Goal: Task Accomplishment & Management: Use online tool/utility

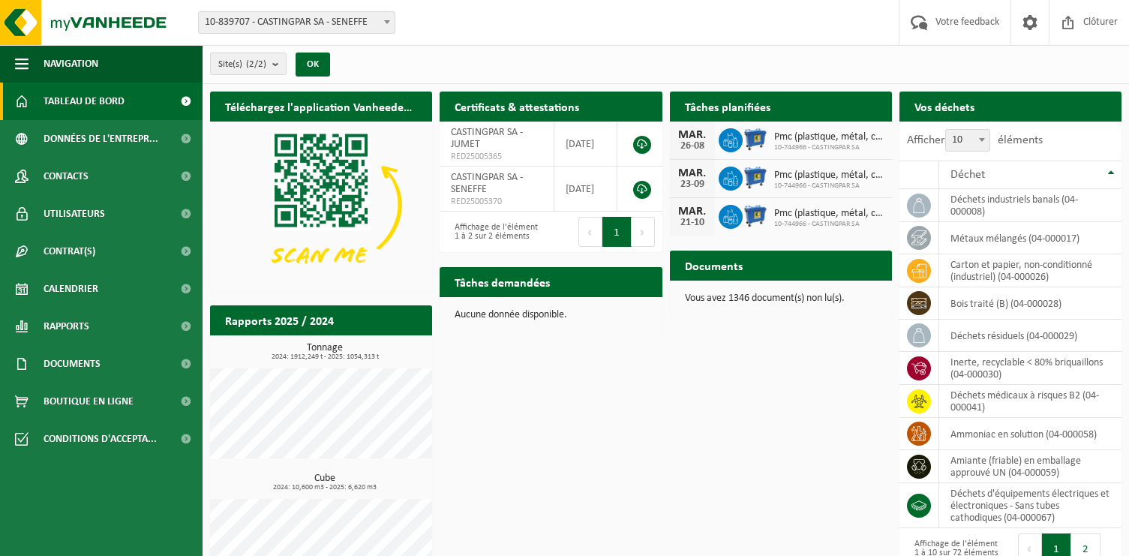
click at [308, 17] on span "10-839707 - CASTINGPAR SA - SENEFFE" at bounding box center [297, 22] width 196 height 21
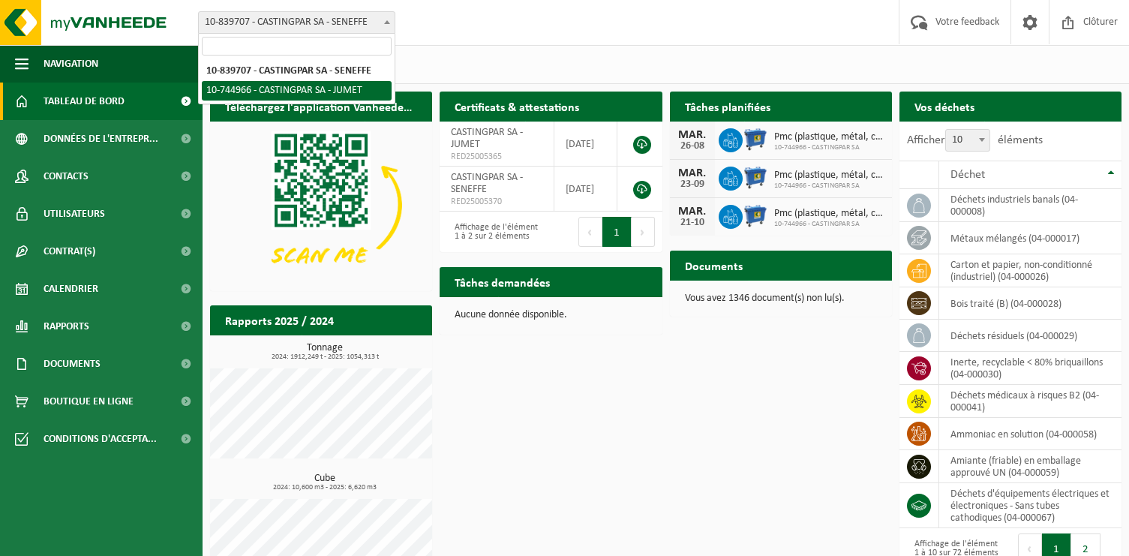
select select "6262"
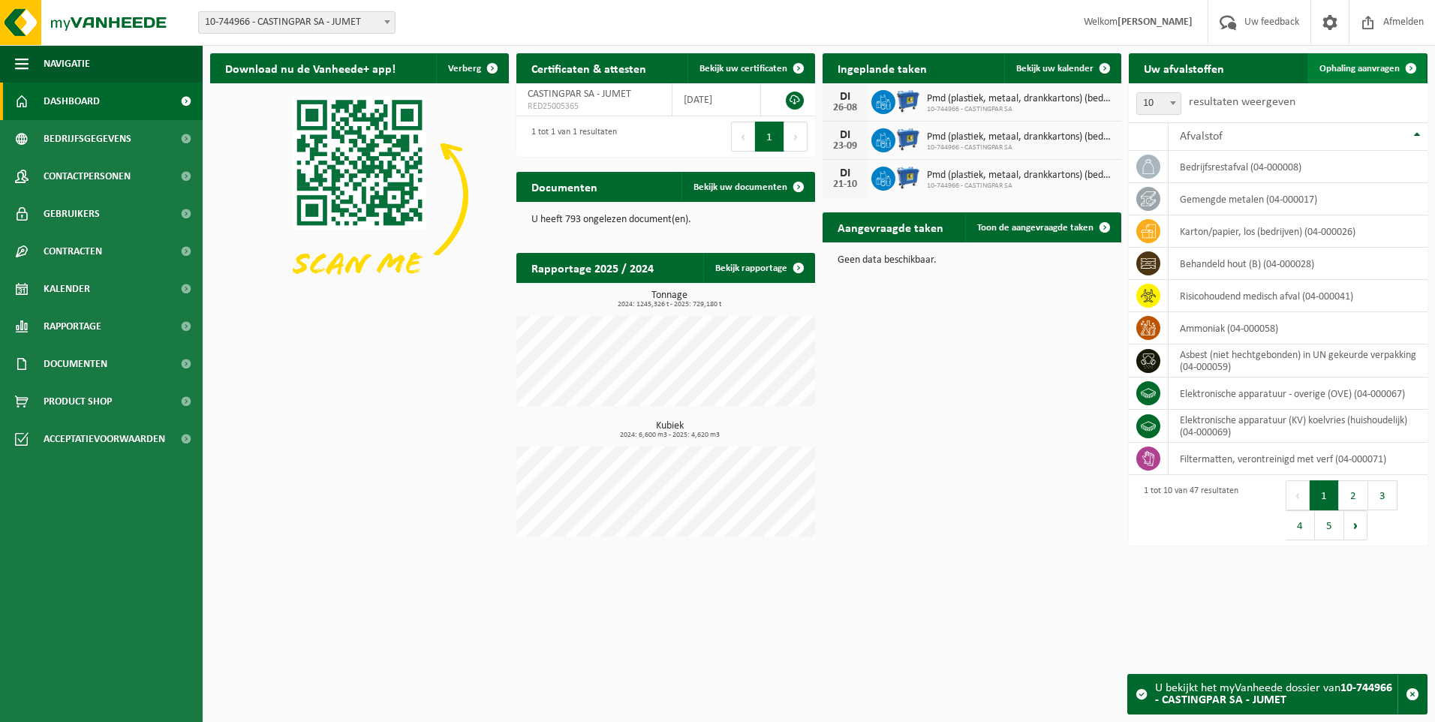
click at [1129, 65] on span "Ophaling aanvragen" at bounding box center [1359, 69] width 80 height 10
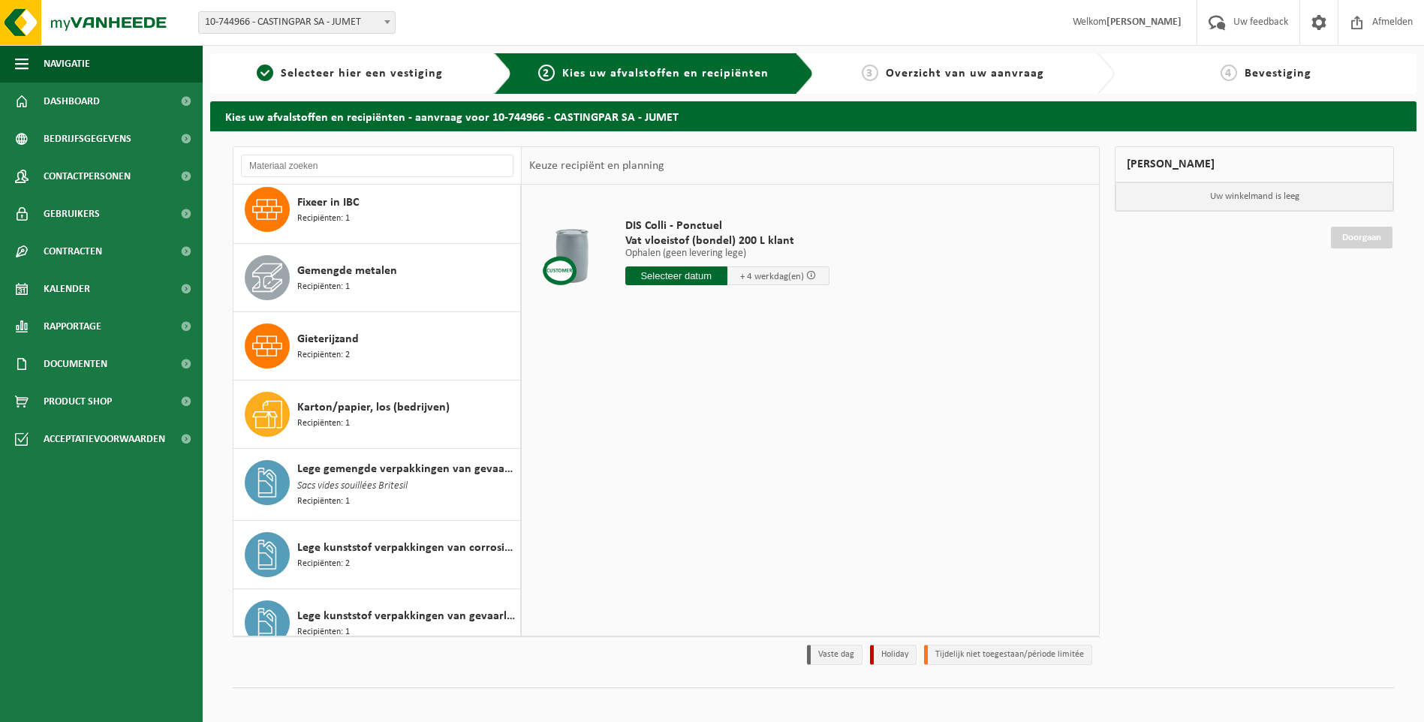
scroll to position [826, 0]
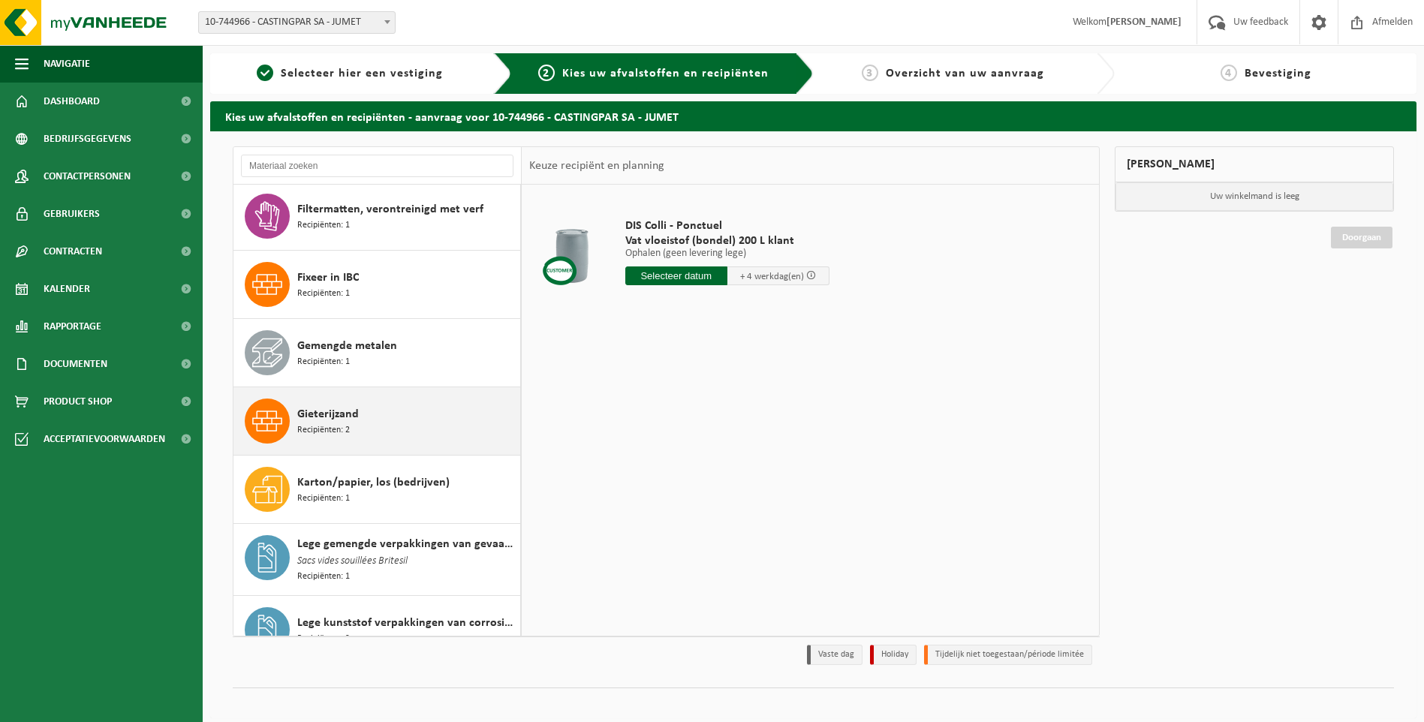
click at [365, 426] on div "Gieterijzand Recipiënten: 2" at bounding box center [406, 420] width 219 height 45
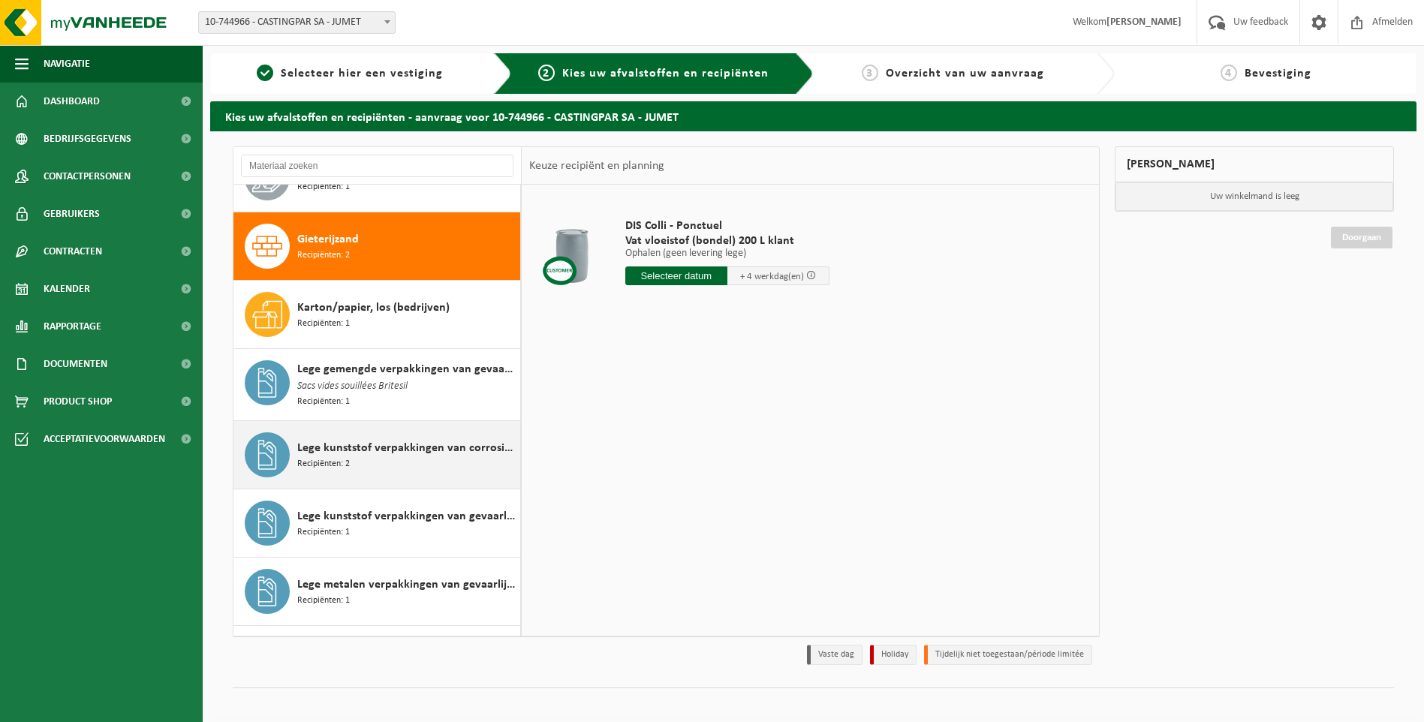
scroll to position [1026, 0]
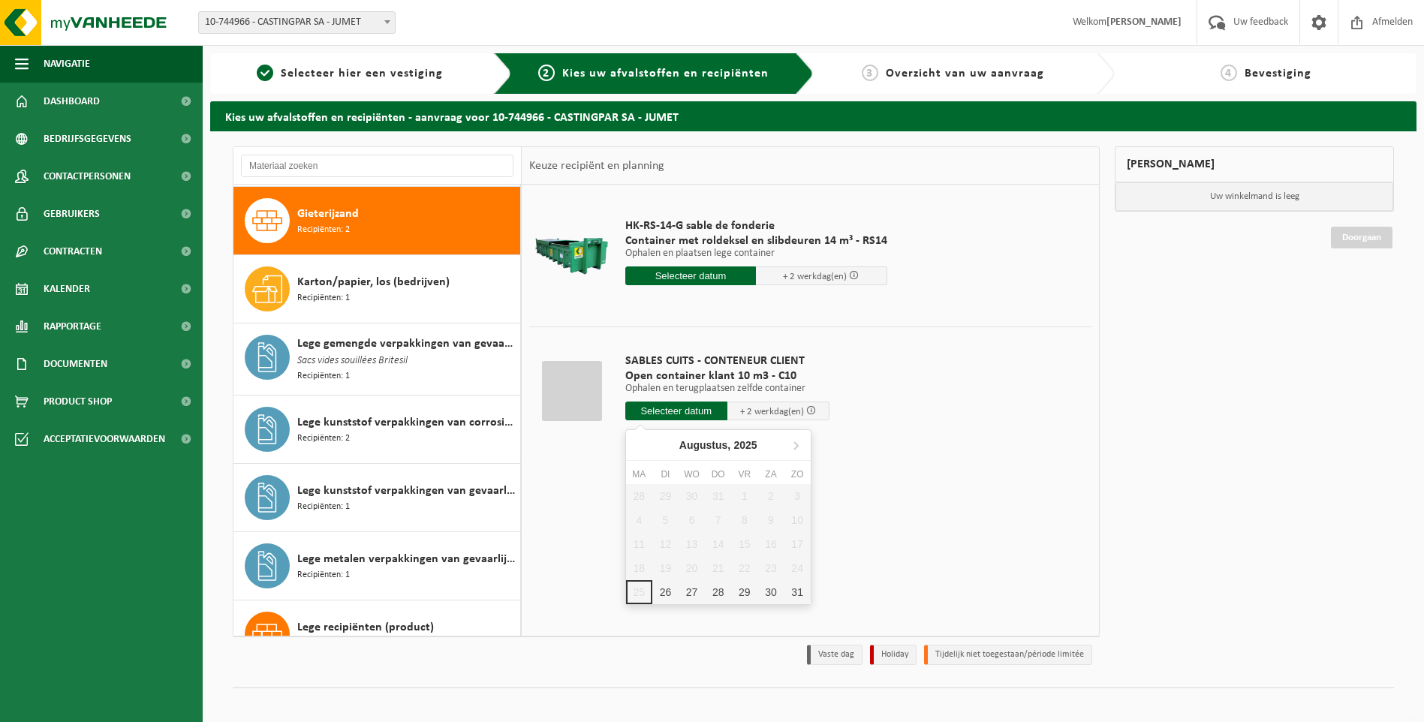
click at [669, 414] on input "text" at bounding box center [676, 410] width 102 height 19
click at [671, 591] on div "26" at bounding box center [665, 592] width 26 height 24
type input "Van 2025-08-26"
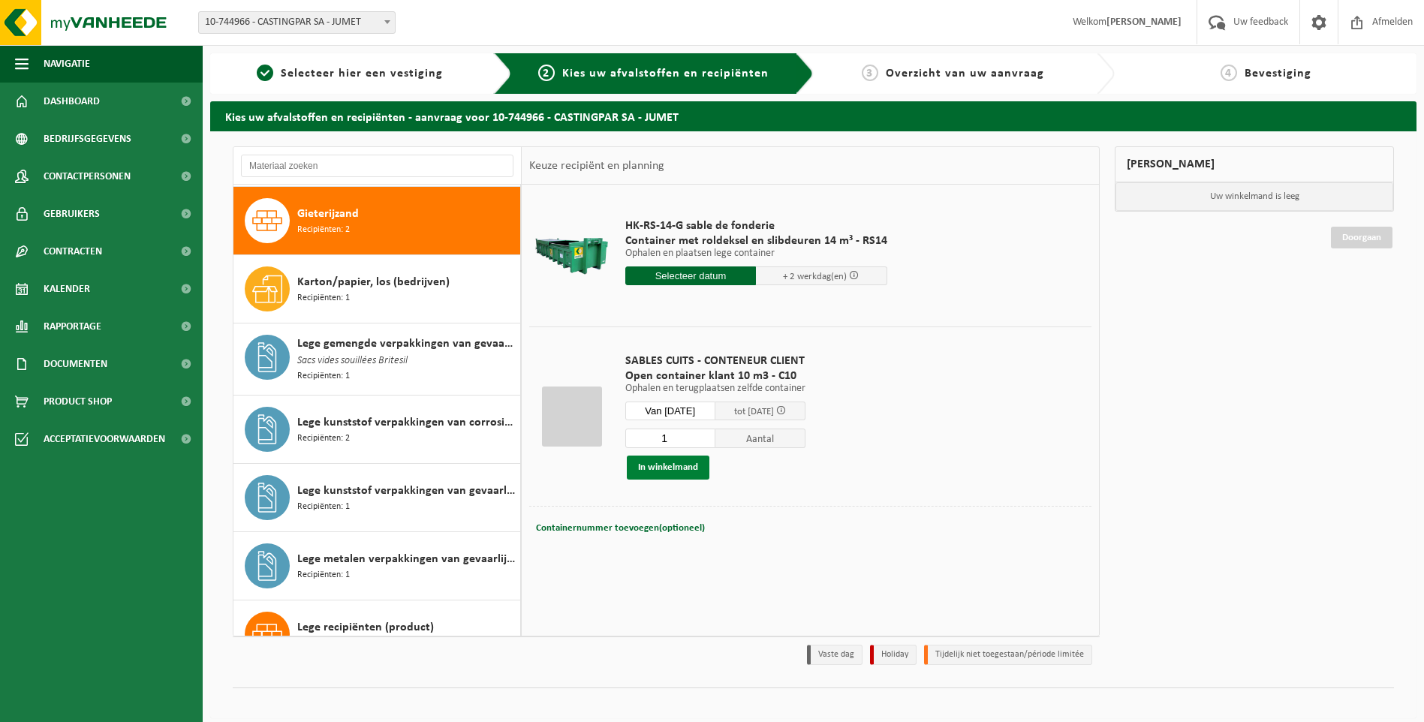
click at [666, 462] on button "In winkelmand" at bounding box center [668, 468] width 83 height 24
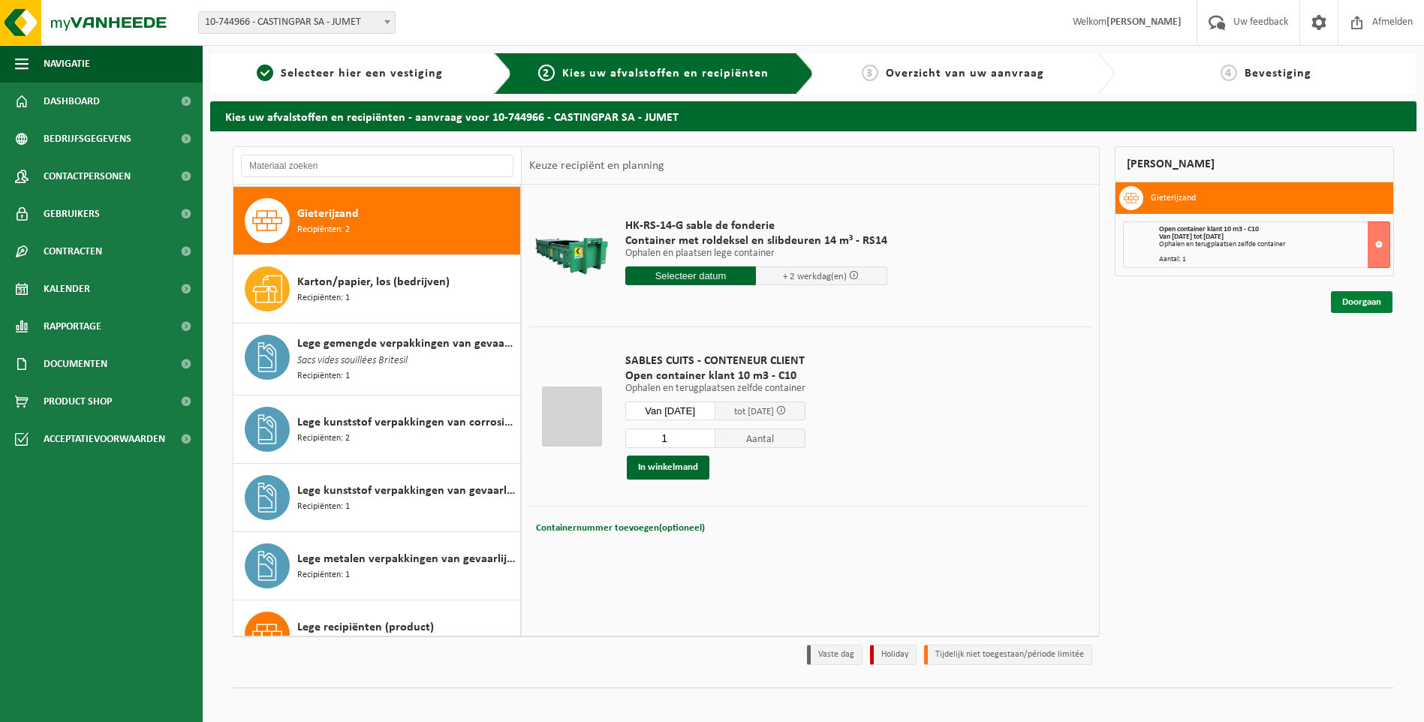
click at [1353, 303] on link "Doorgaan" at bounding box center [1362, 302] width 62 height 22
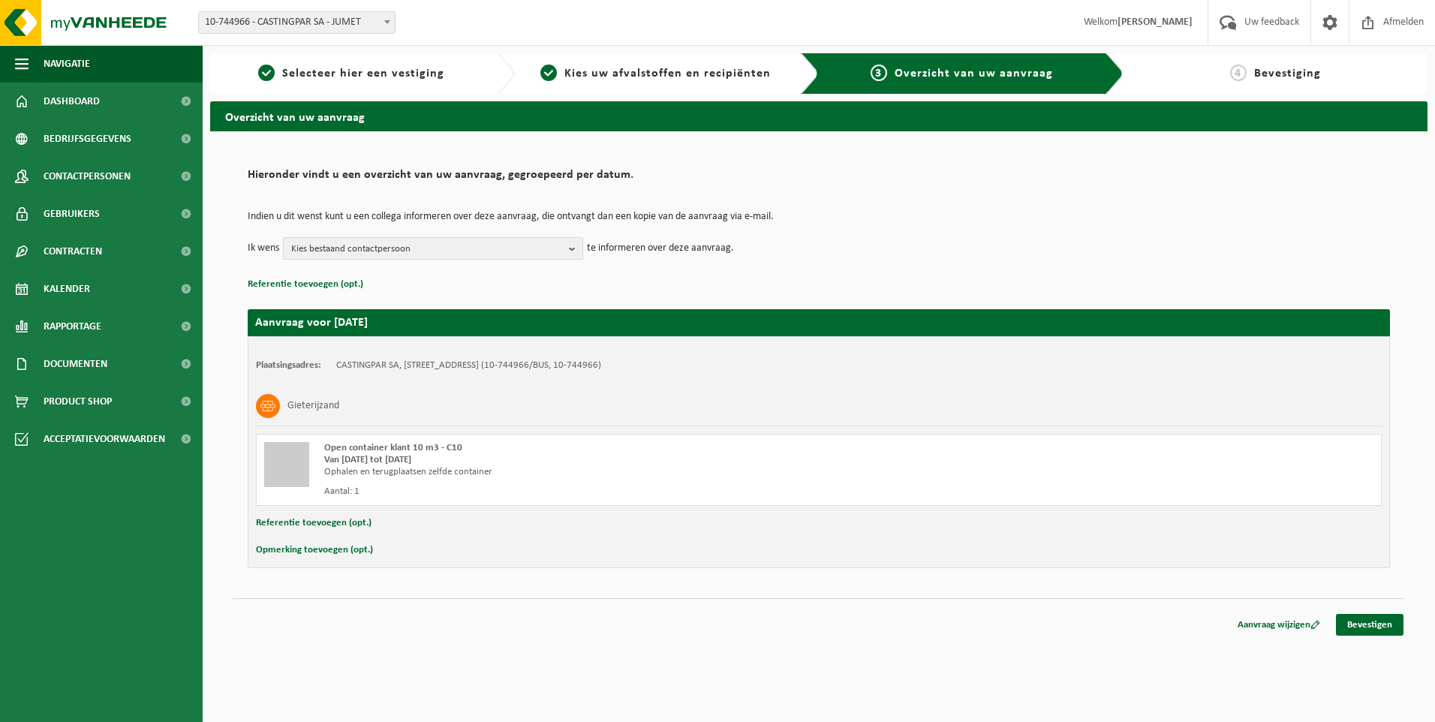
click at [497, 242] on span "Kies bestaand contactpersoon" at bounding box center [427, 249] width 272 height 23
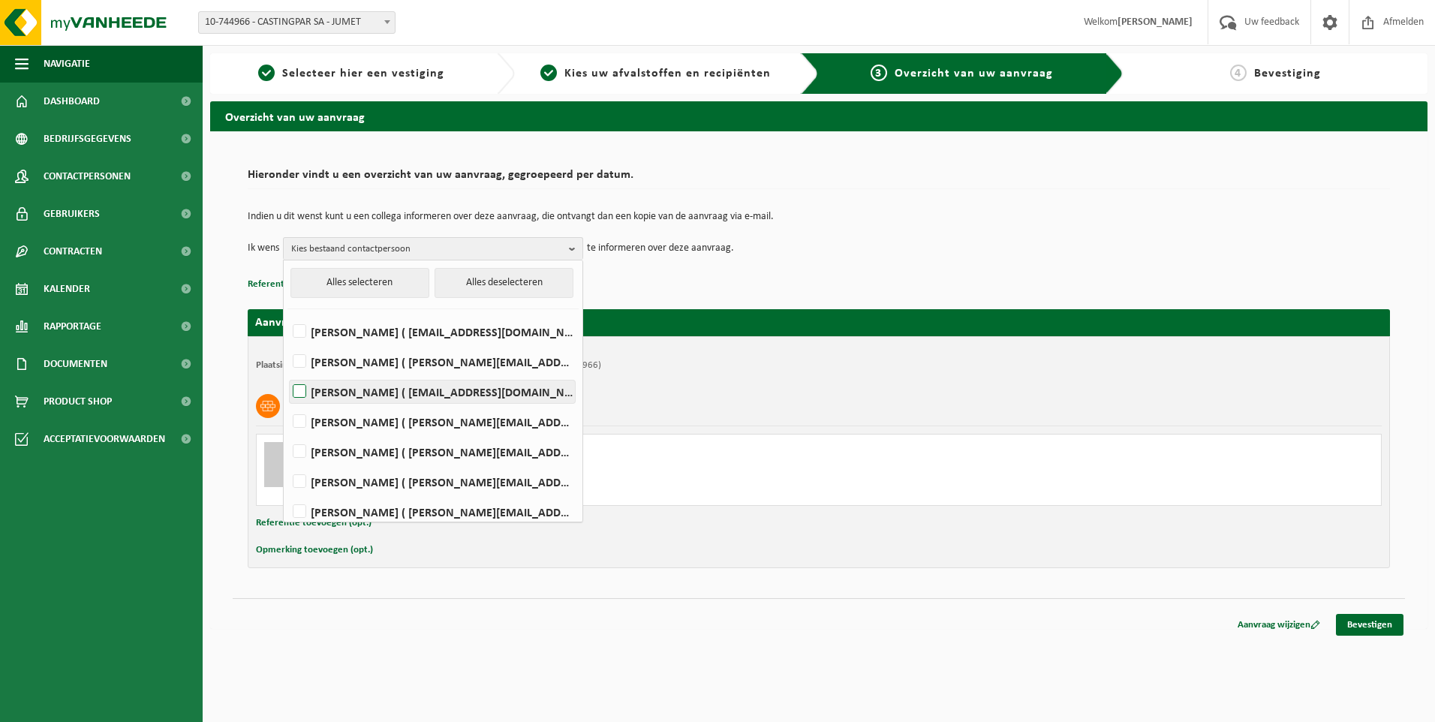
click at [370, 397] on label "HELENE CANDRIES ( invoicing@castingpar.com )" at bounding box center [432, 391] width 285 height 23
click at [287, 373] on input "HELENE CANDRIES ( invoicing@castingpar.com )" at bounding box center [287, 372] width 1 height 1
checkbox input "true"
click at [354, 454] on label "PHILIPPE FRIS ( philippe.fris@castingpar.com )" at bounding box center [432, 452] width 285 height 23
click at [287, 433] on input "PHILIPPE FRIS ( philippe.fris@castingpar.com )" at bounding box center [287, 432] width 1 height 1
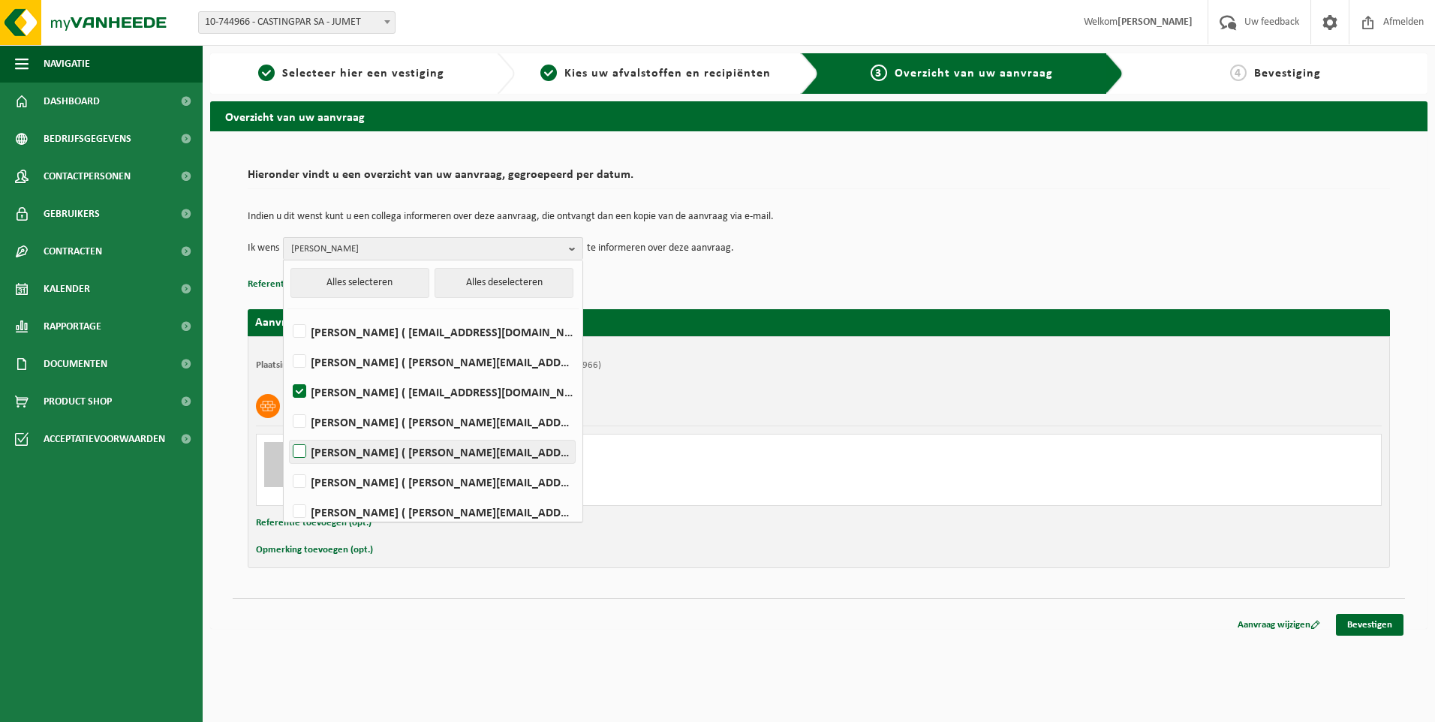
checkbox input "true"
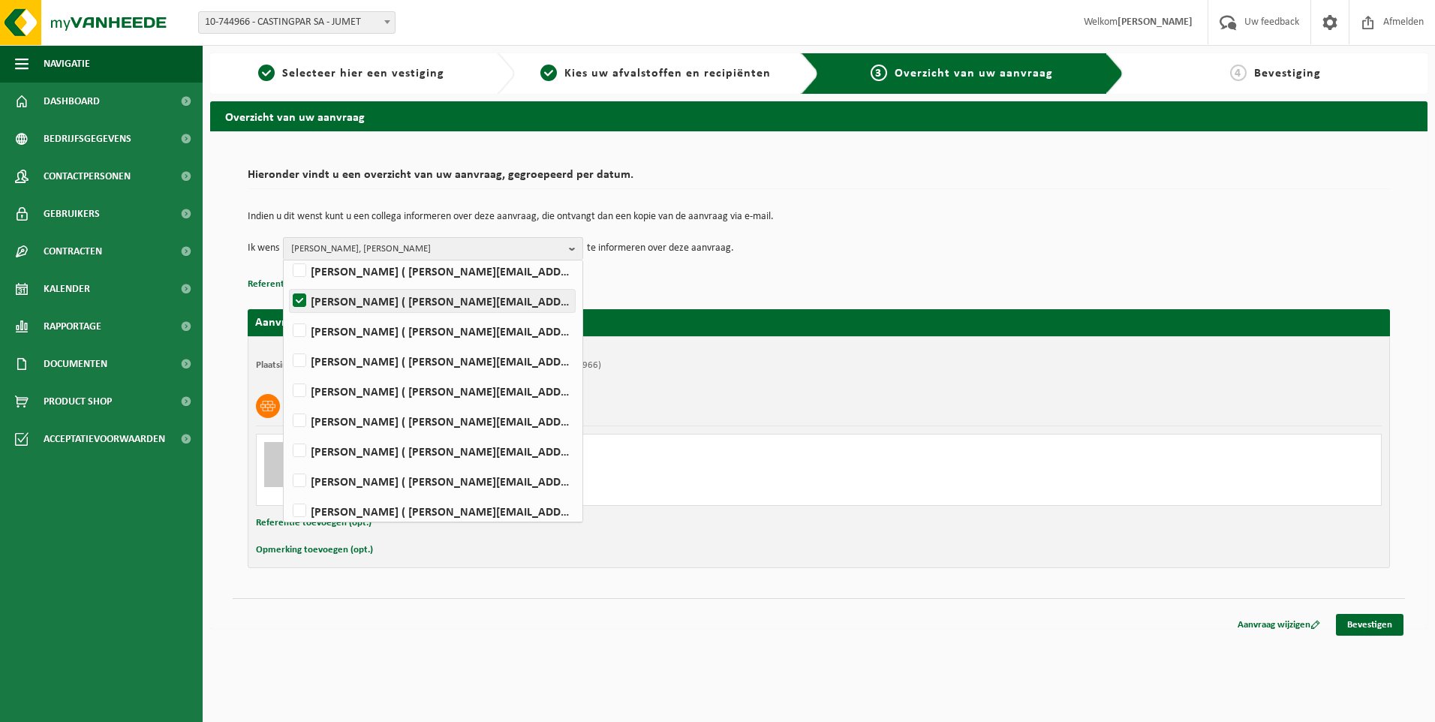
scroll to position [188, 0]
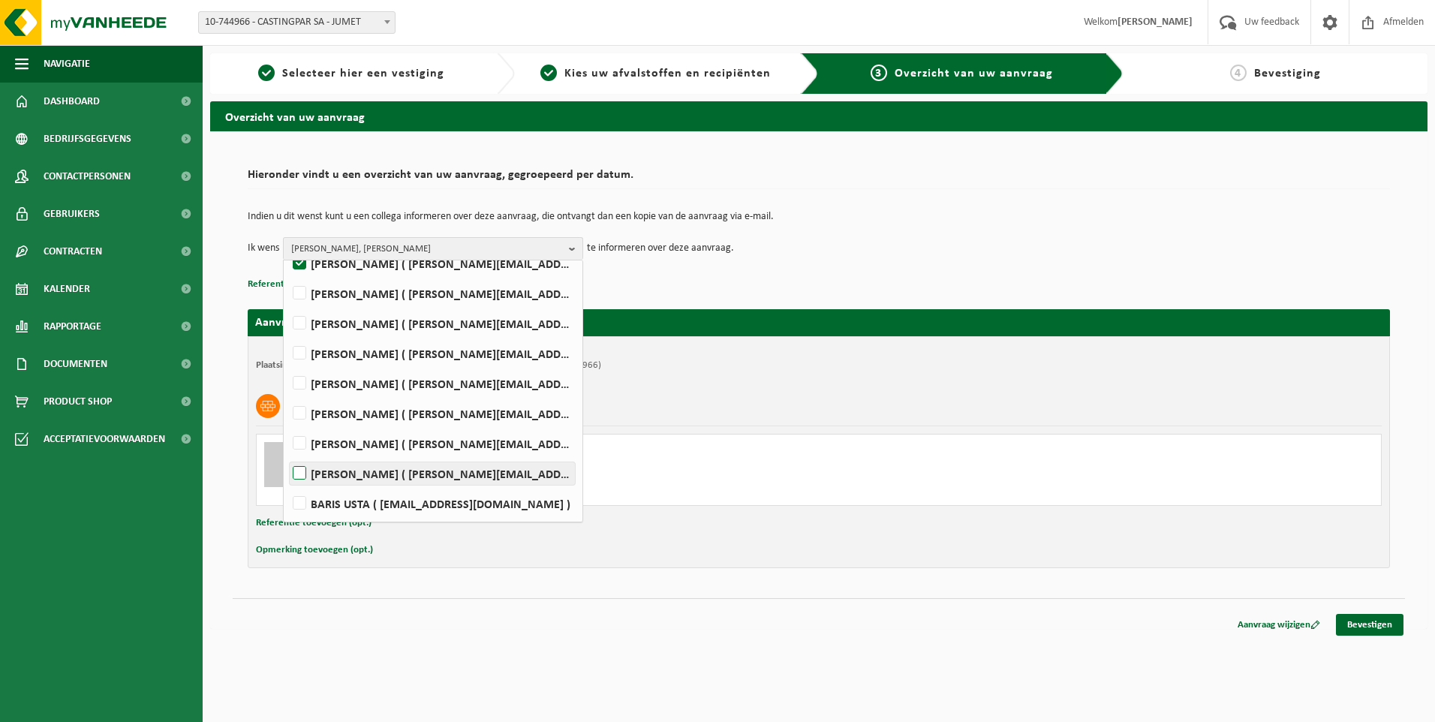
click at [294, 471] on label "Rudy Nigro ( rudy.nigro@castingpar.com )" at bounding box center [432, 473] width 285 height 23
click at [287, 455] on input "Rudy Nigro ( rudy.nigro@castingpar.com )" at bounding box center [287, 454] width 1 height 1
checkbox input "true"
click at [471, 248] on span "HELENE CANDRIES, PHILIPPE FRIS, Rudy Nigro" at bounding box center [427, 249] width 272 height 23
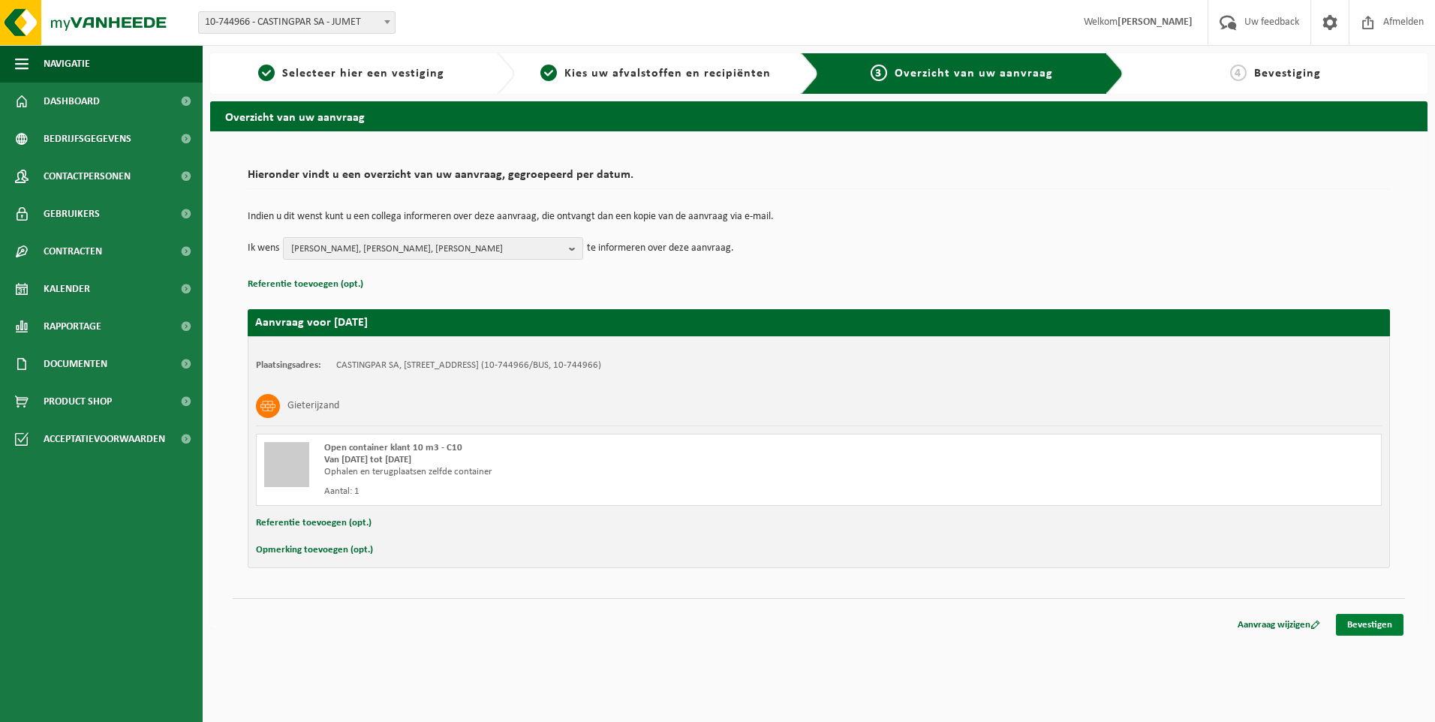
click at [1392, 621] on link "Bevestigen" at bounding box center [1370, 625] width 68 height 22
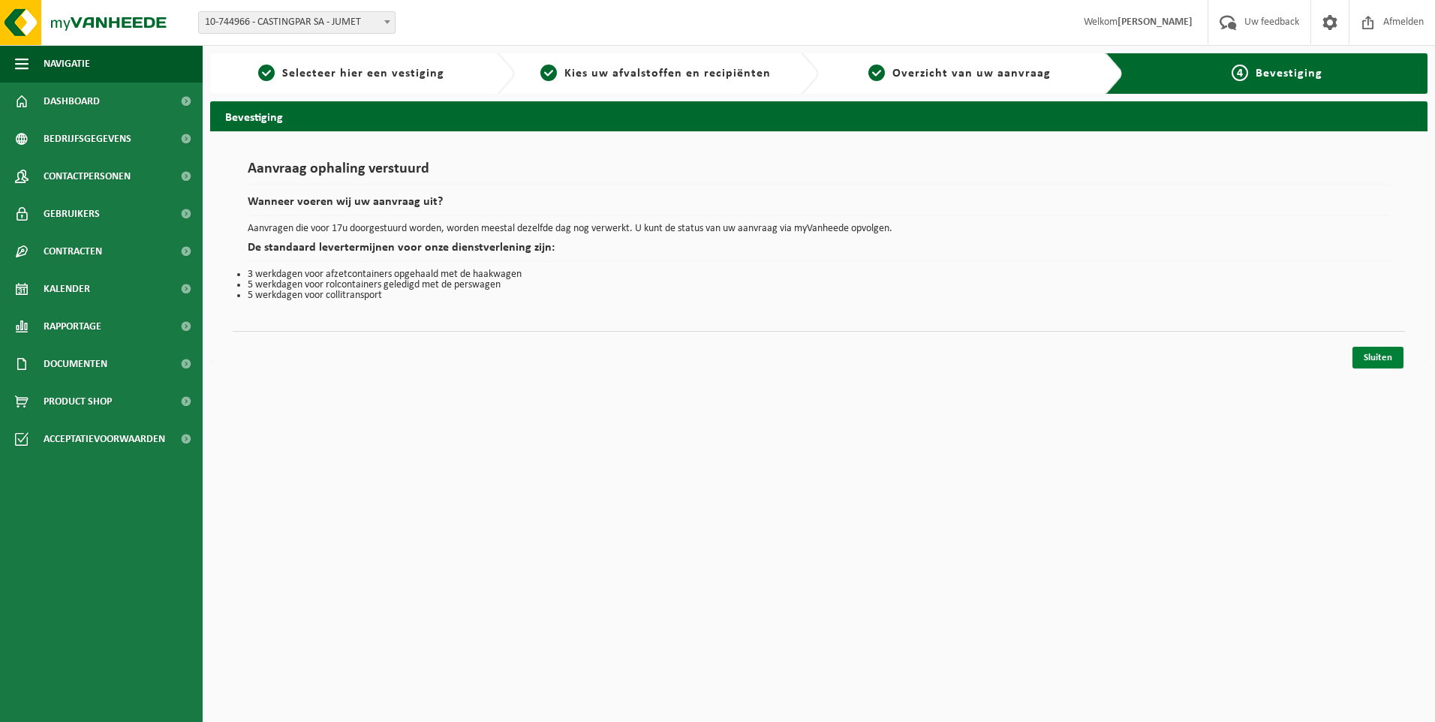
click at [1368, 354] on link "Sluiten" at bounding box center [1377, 358] width 51 height 22
